Goal: Check status: Check status

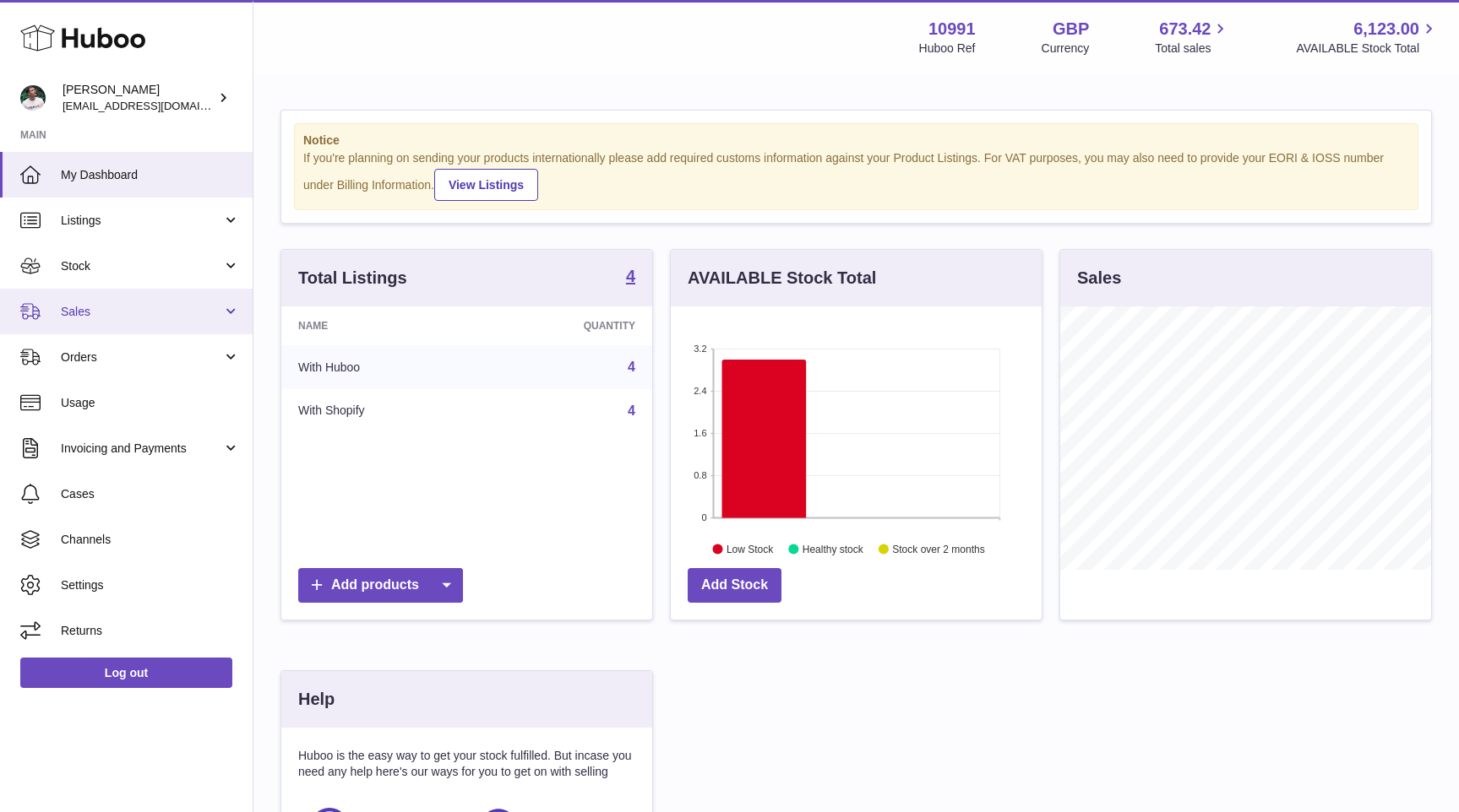
scroll to position [263, 371]
click at [155, 313] on span "Sales" at bounding box center [142, 312] width 161 height 16
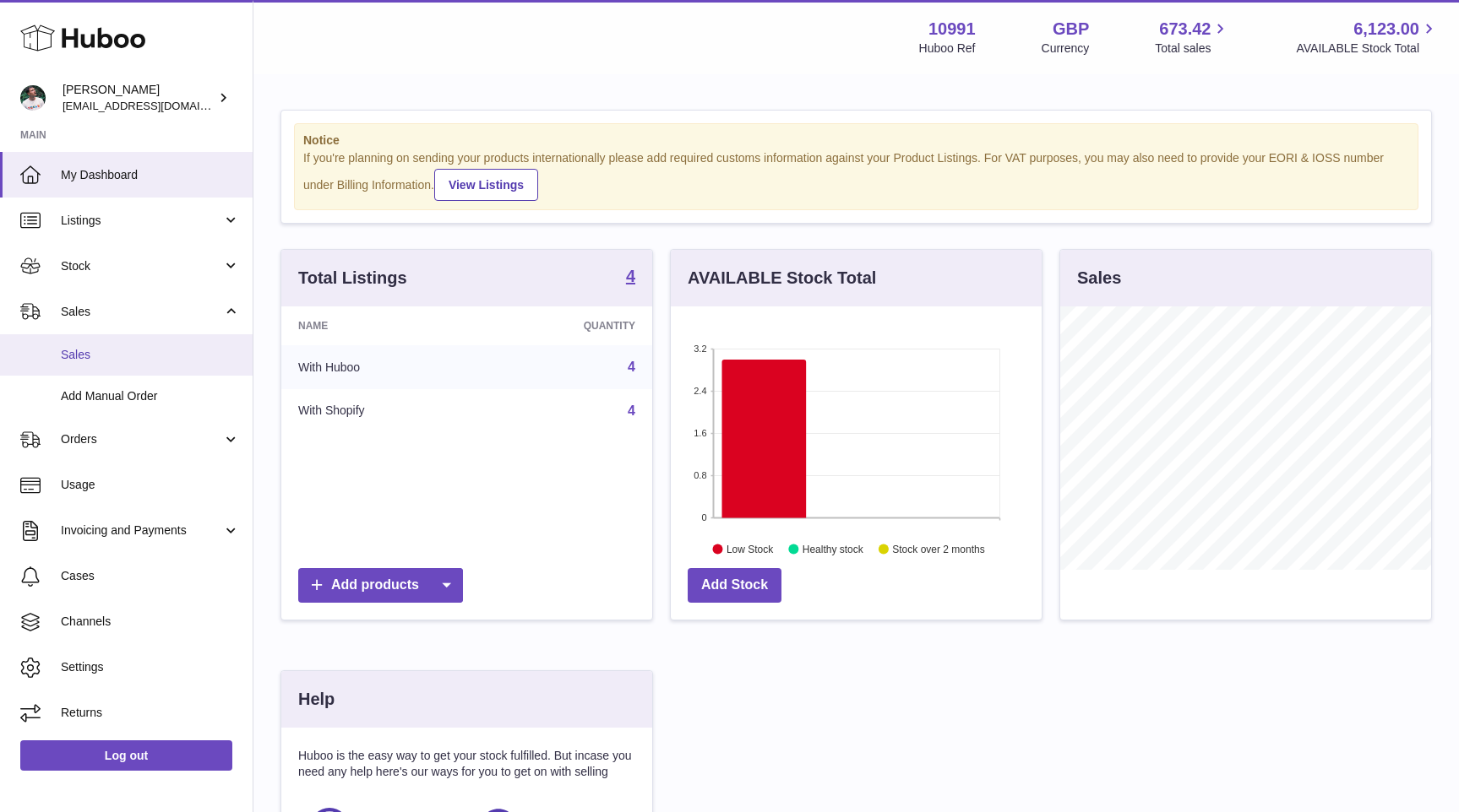
click at [138, 357] on span "Sales" at bounding box center [150, 355] width 179 height 16
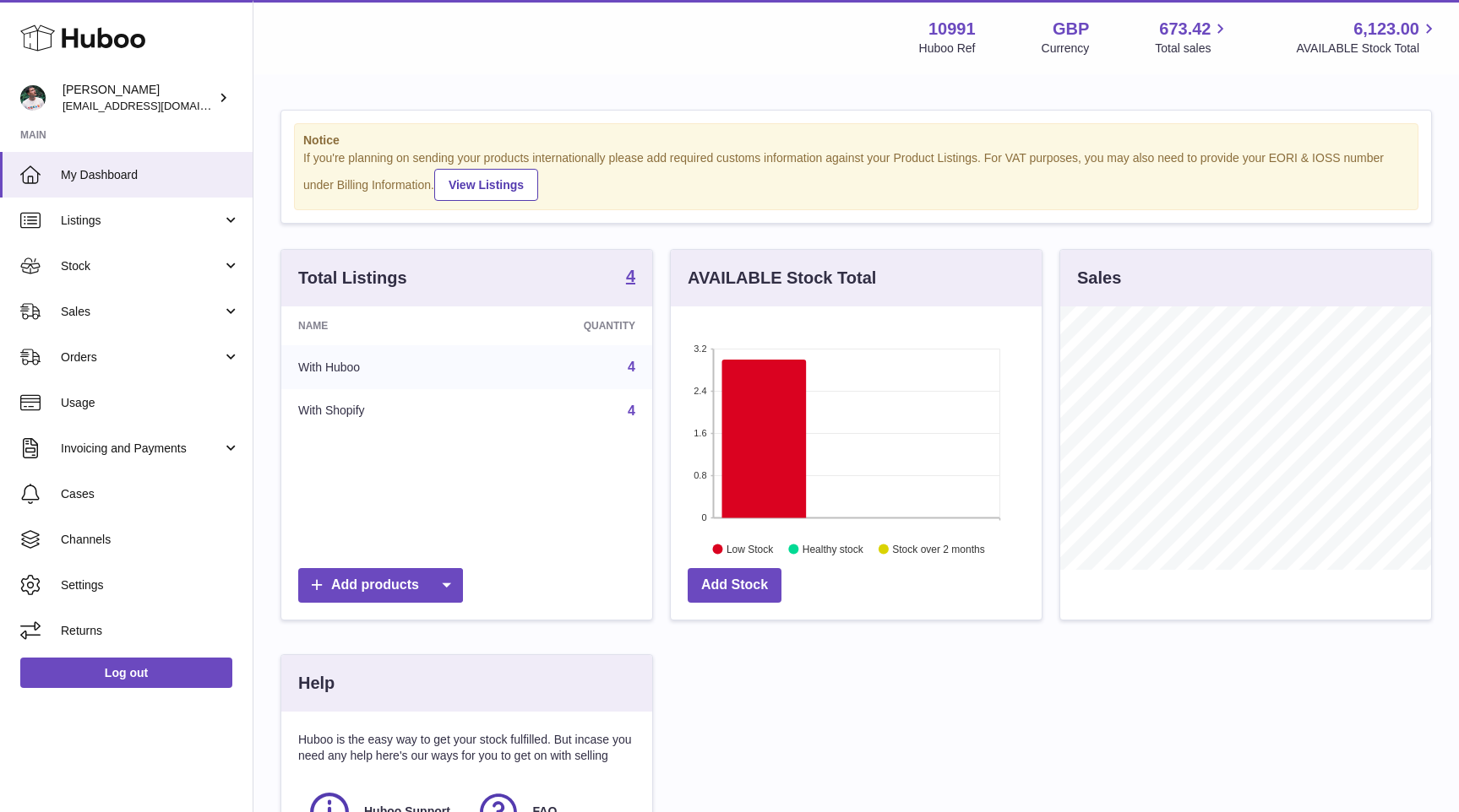
scroll to position [263, 371]
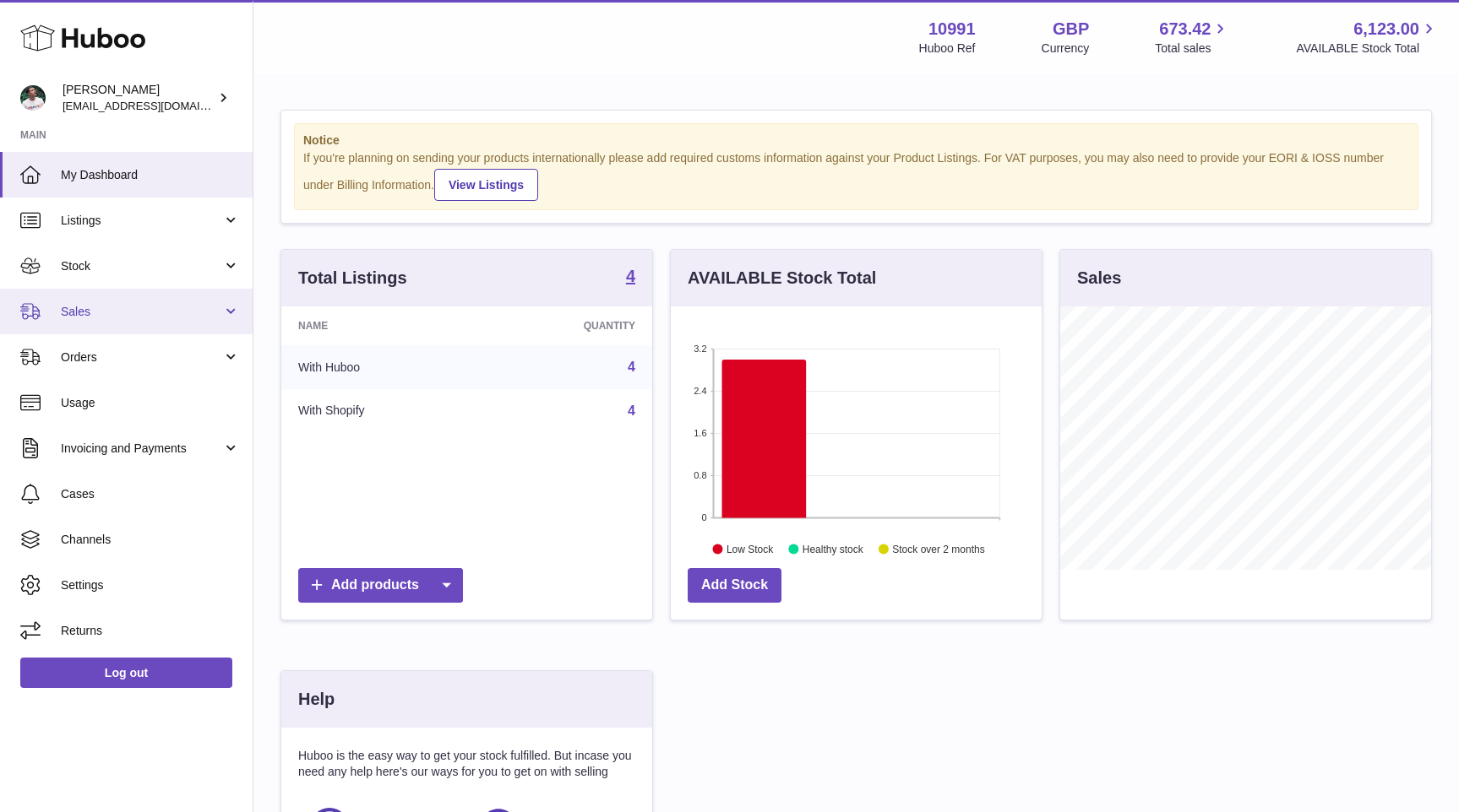
click at [120, 307] on span "Sales" at bounding box center [142, 312] width 161 height 16
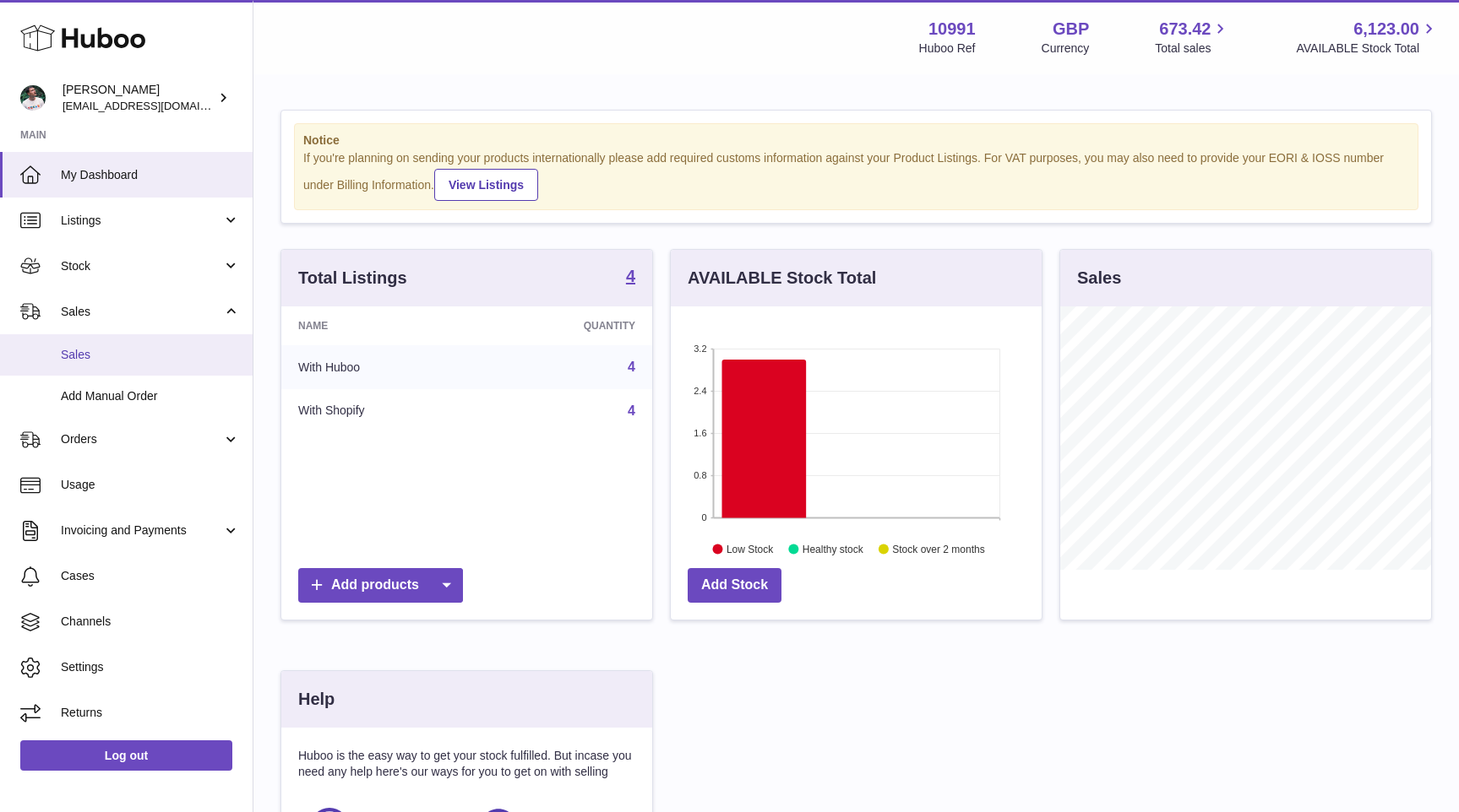
click at [120, 346] on link "Sales" at bounding box center [126, 356] width 252 height 42
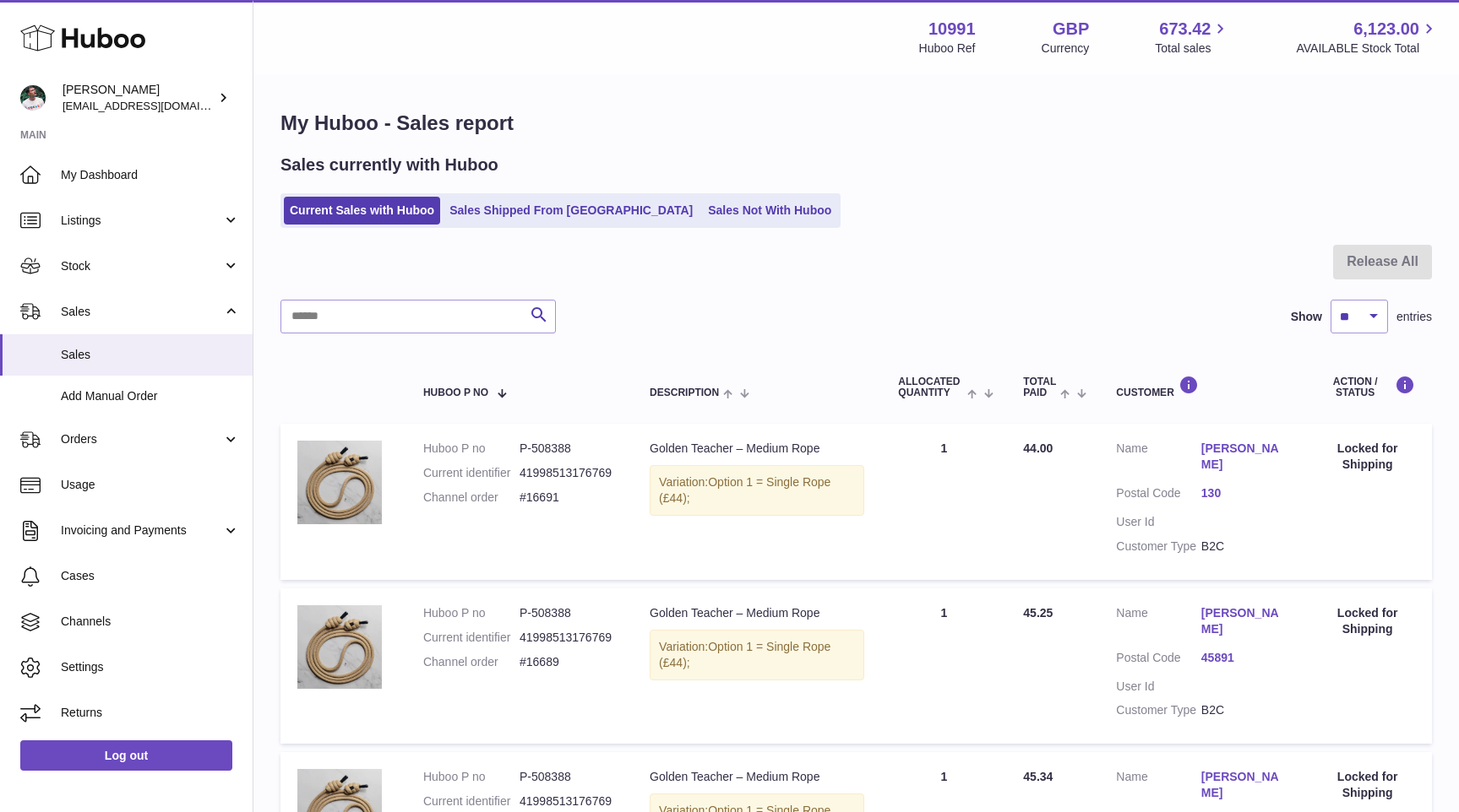
click at [506, 225] on ul "Current Sales with Huboo Sales Shipped From Huboo Sales Not With Huboo" at bounding box center [560, 210] width 560 height 35
click at [518, 210] on link "Sales Shipped From [GEOGRAPHIC_DATA]" at bounding box center [571, 210] width 255 height 28
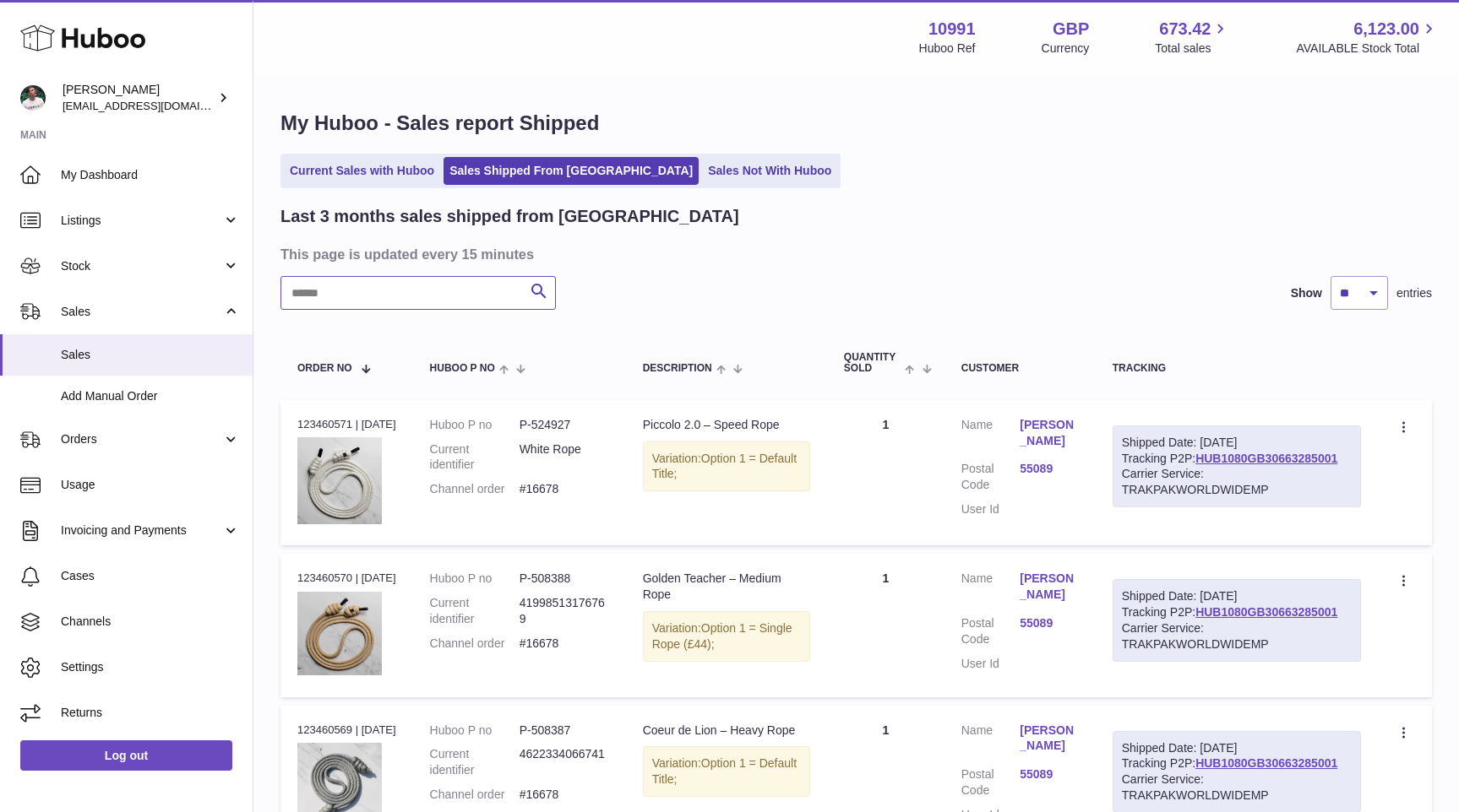
click at [384, 293] on input "text" at bounding box center [418, 293] width 275 height 34
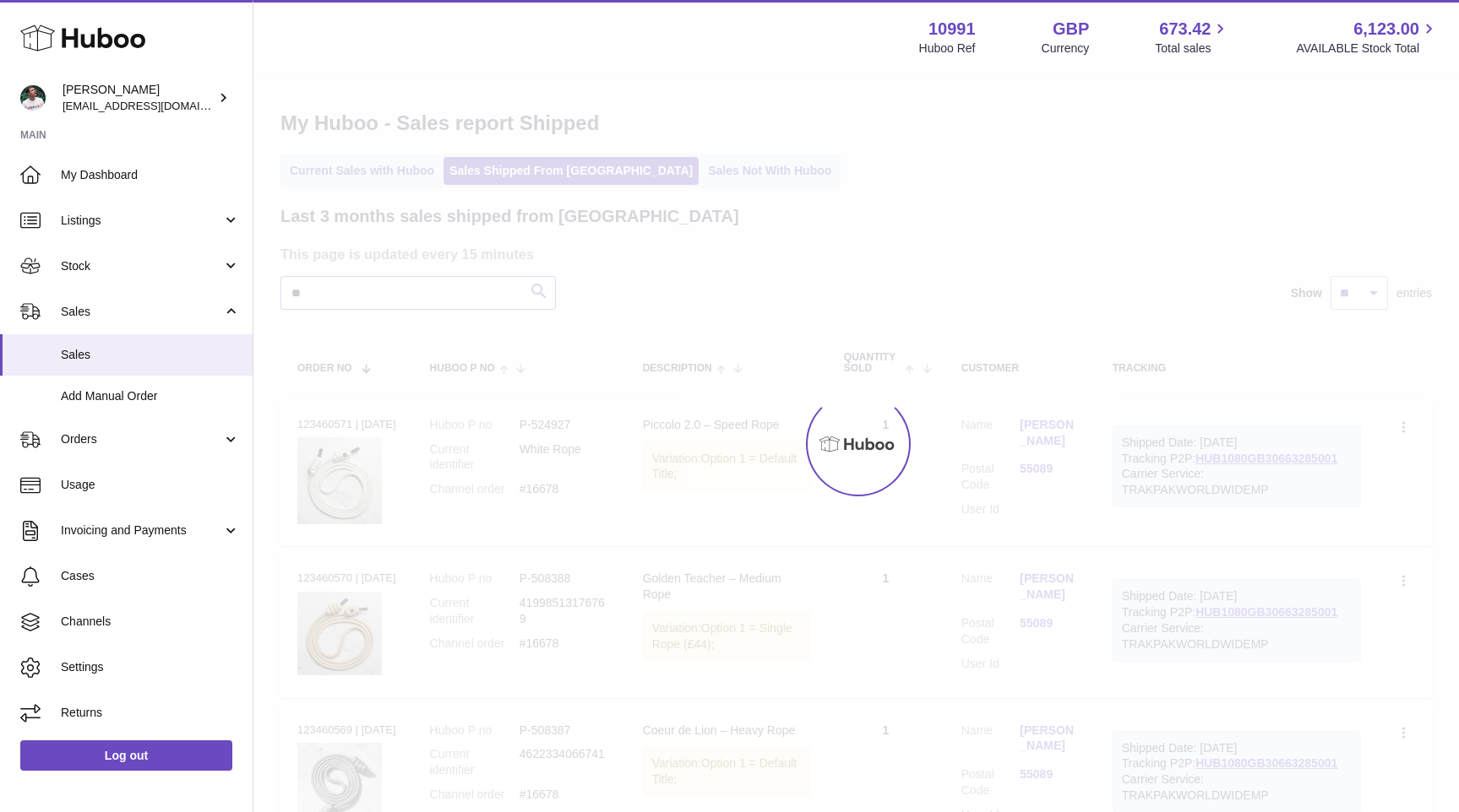
type input "*"
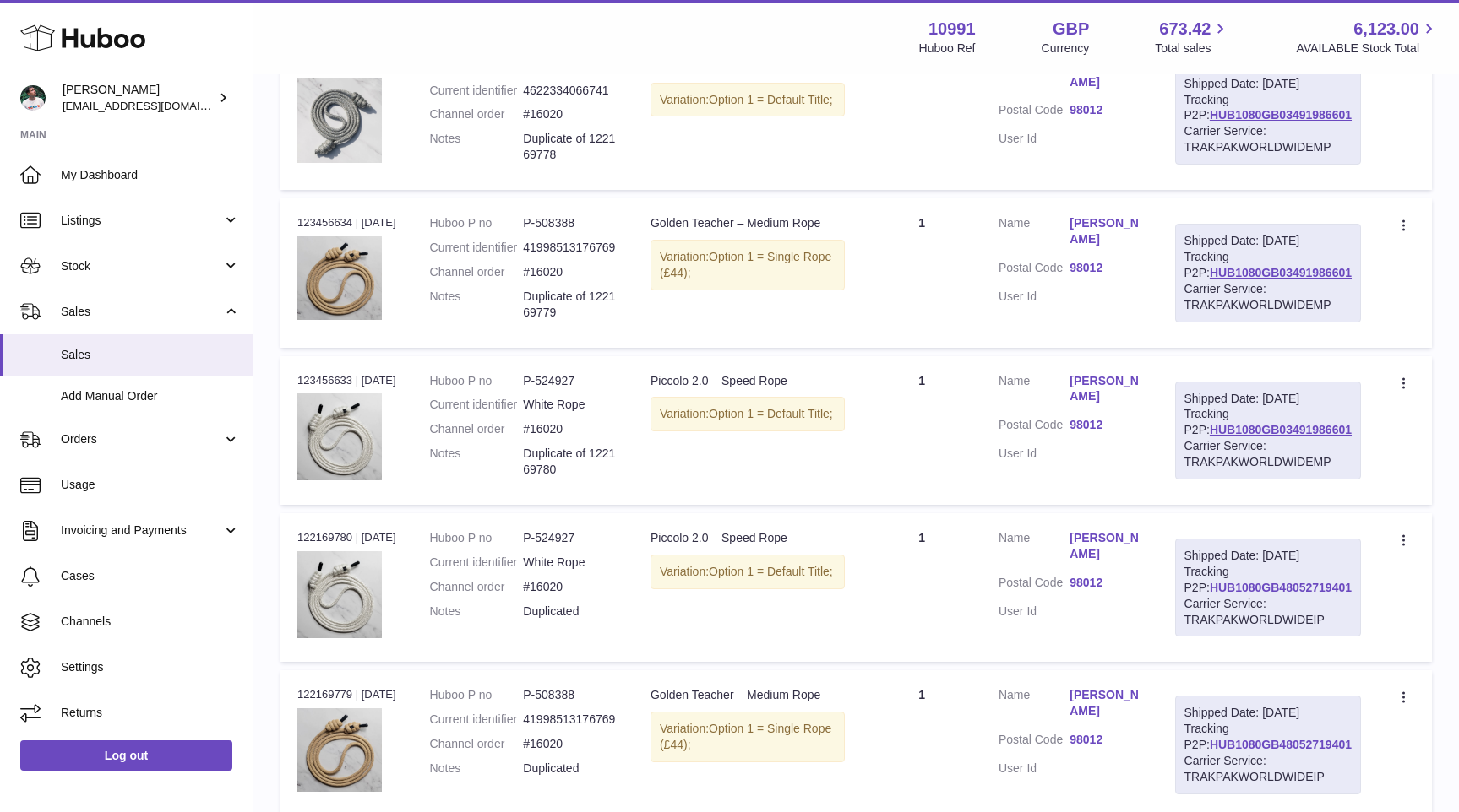
scroll to position [380, 0]
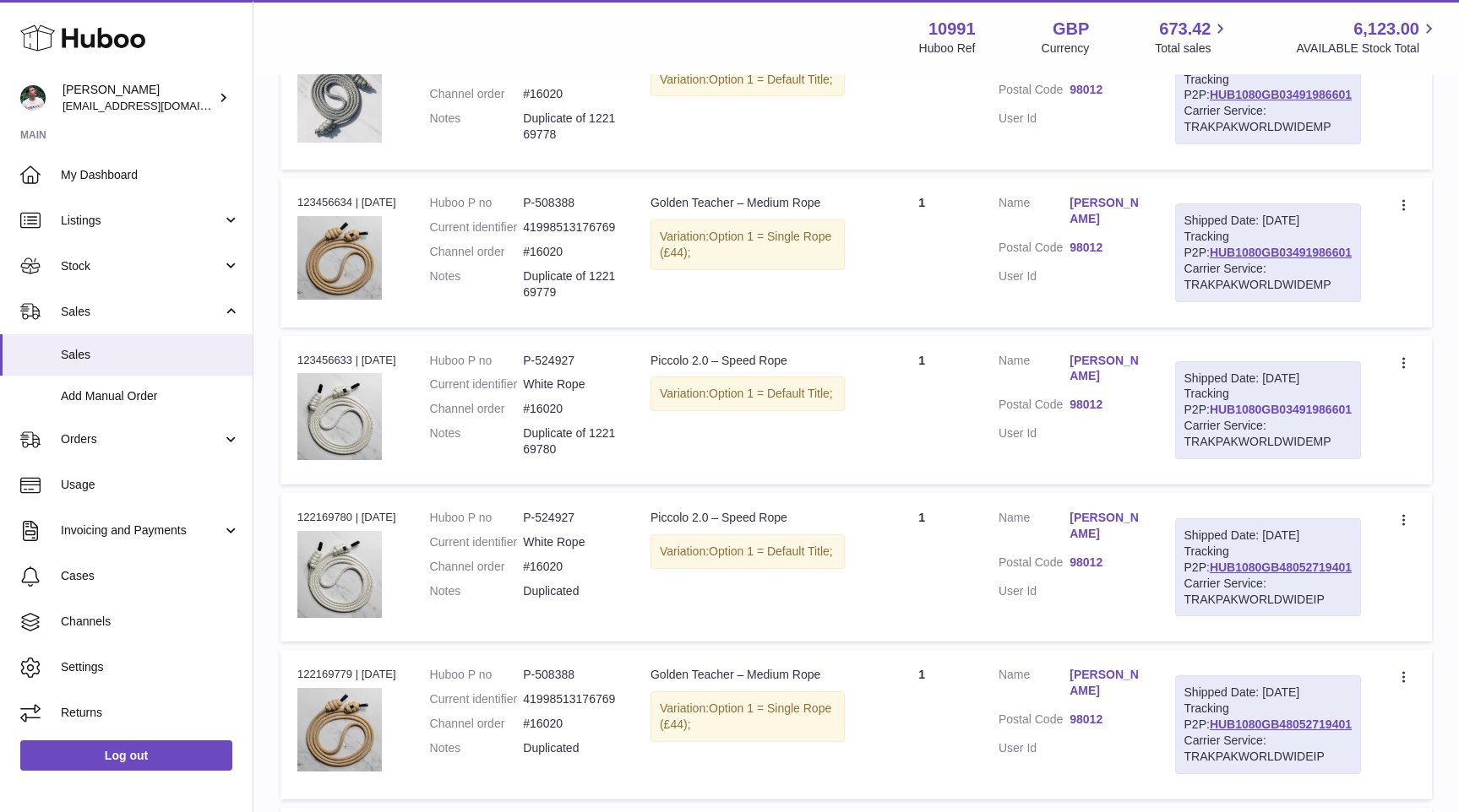
type input "****"
click at [1260, 416] on link "HUB1080GB03491986601" at bounding box center [1281, 409] width 142 height 14
click at [137, 257] on link "Stock" at bounding box center [126, 266] width 252 height 46
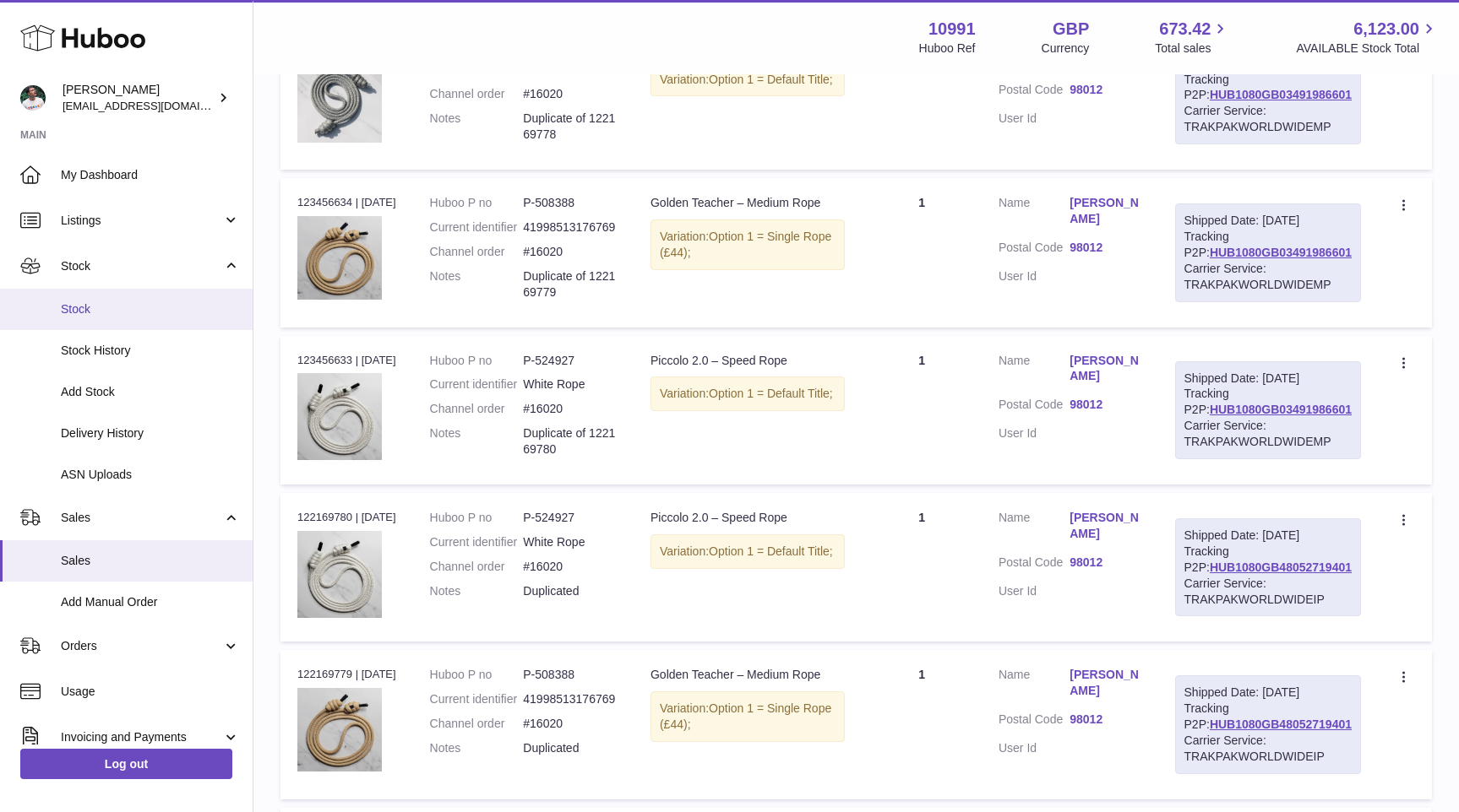
click at [136, 297] on link "Stock" at bounding box center [126, 310] width 252 height 42
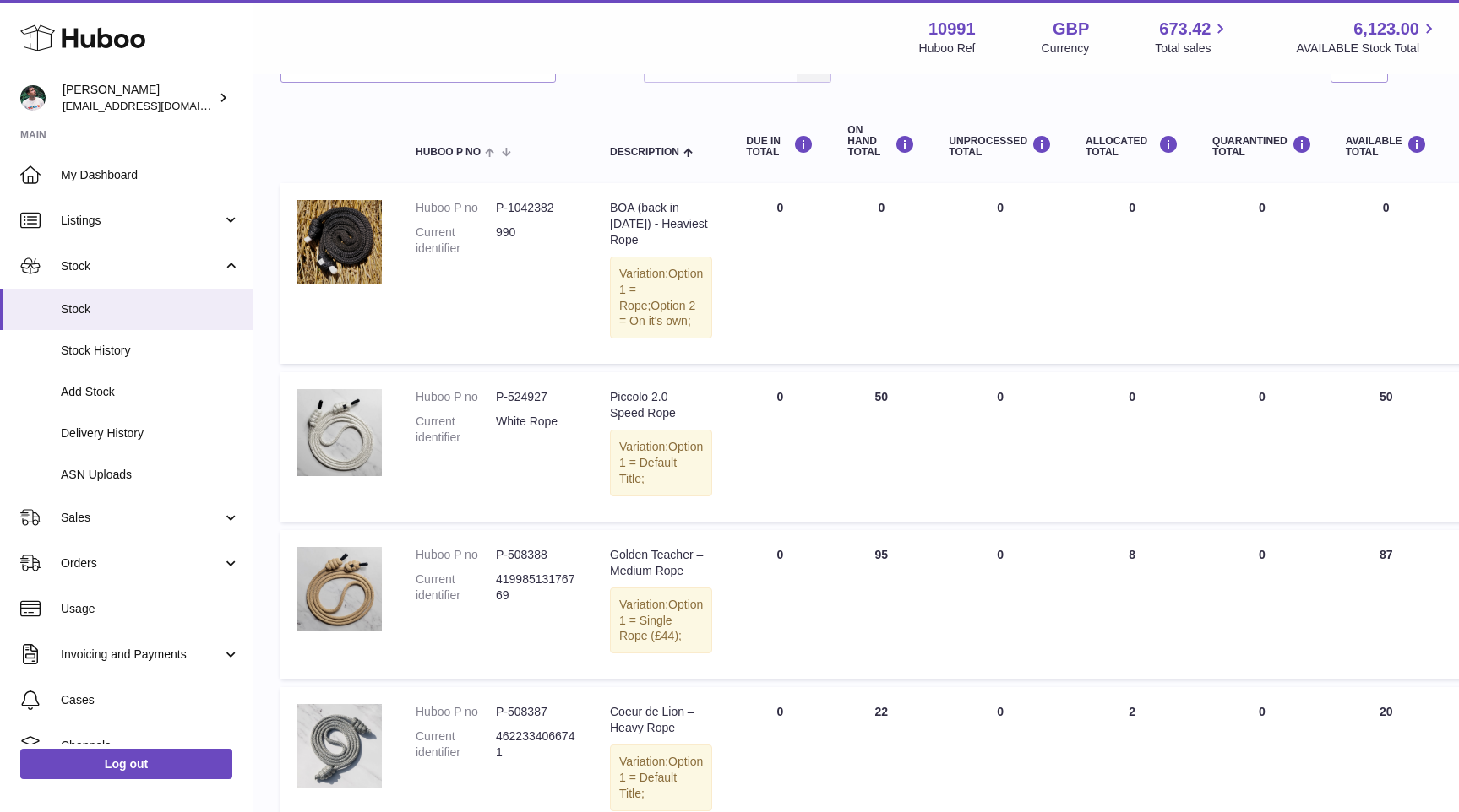
scroll to position [29, 0]
